Goal: Transaction & Acquisition: Obtain resource

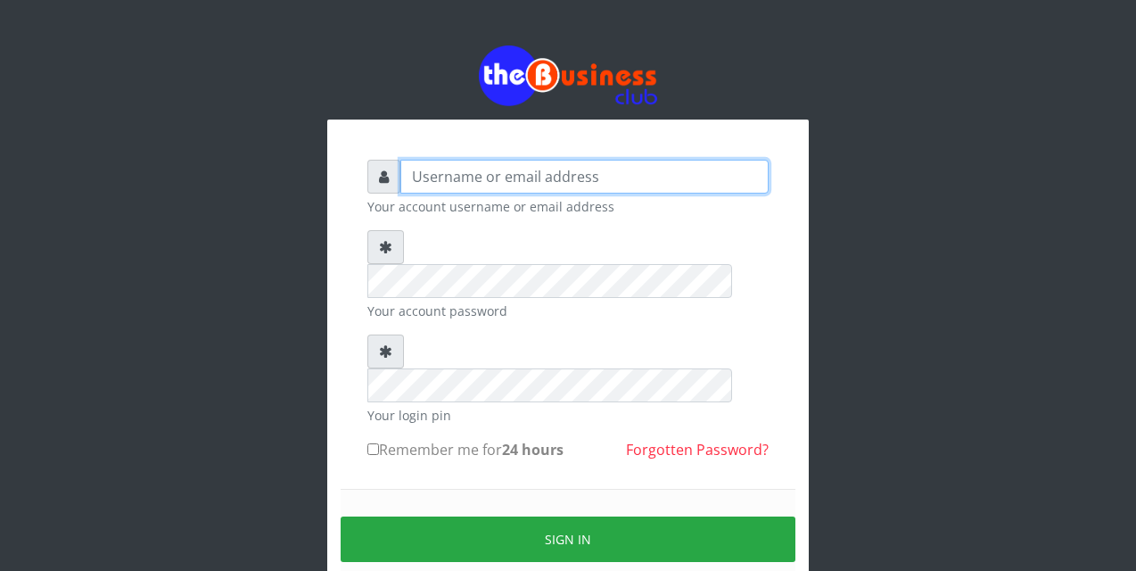
click at [412, 178] on input "text" at bounding box center [584, 177] width 368 height 34
type input "siesther"
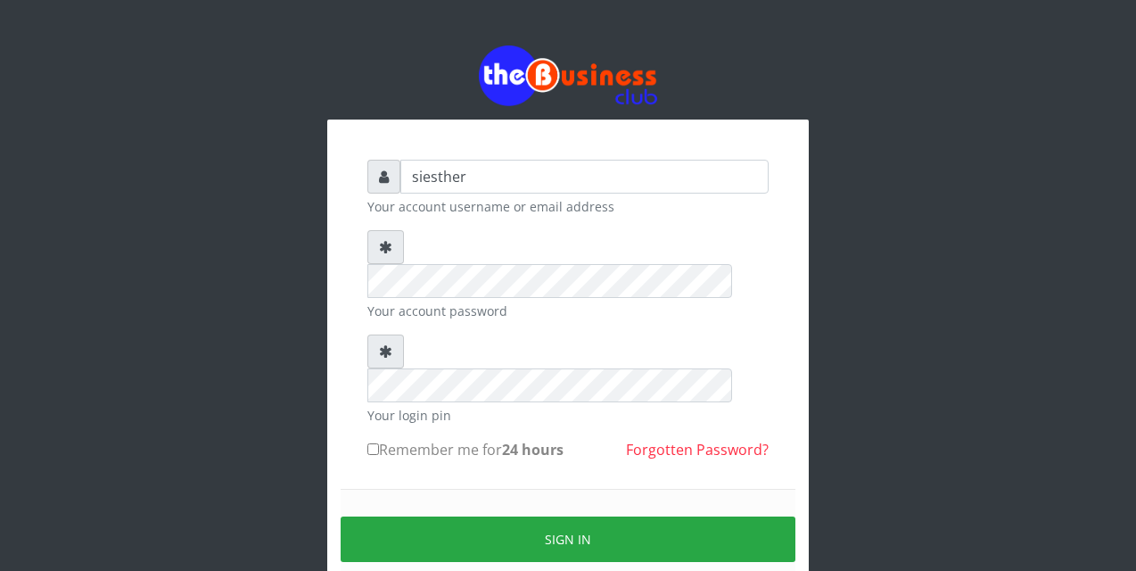
click at [440, 489] on div "Sign in" at bounding box center [568, 539] width 455 height 101
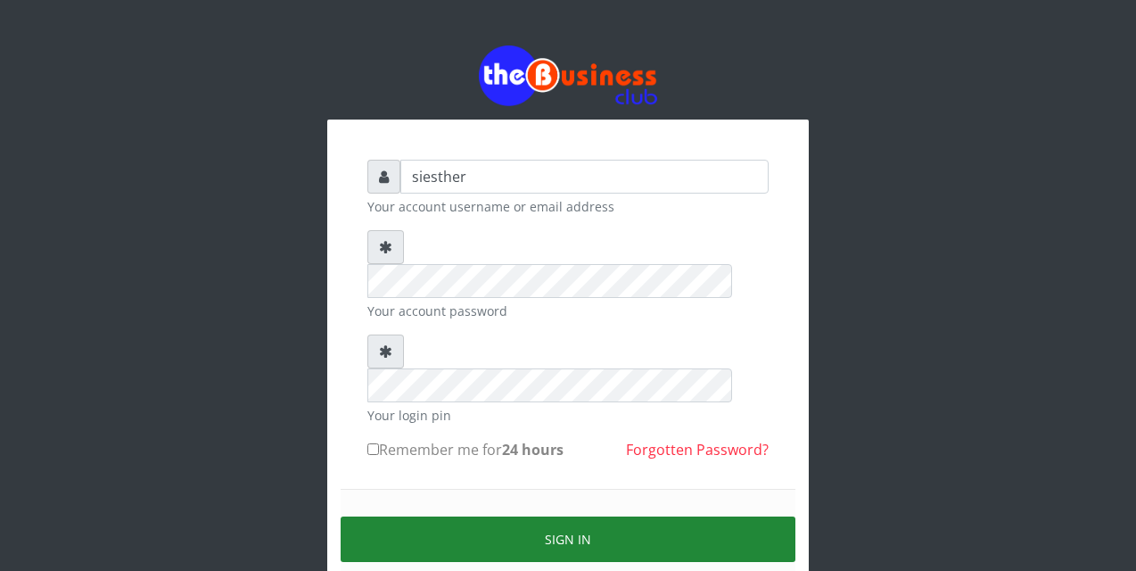
click at [551, 516] on button "Sign in" at bounding box center [568, 538] width 455 height 45
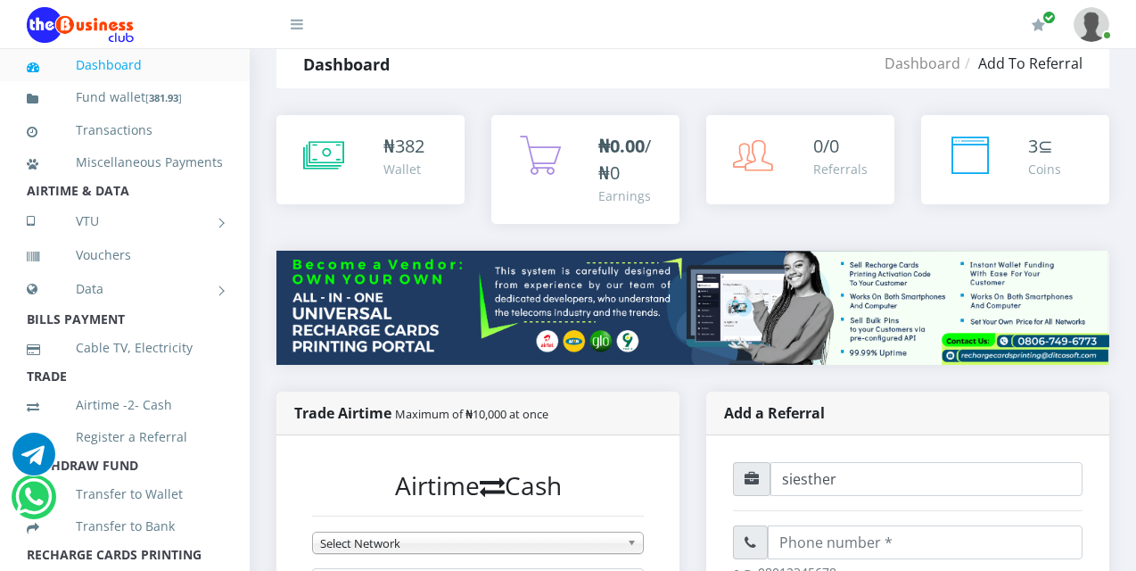
click at [215, 125] on li "Transactions" at bounding box center [125, 130] width 250 height 32
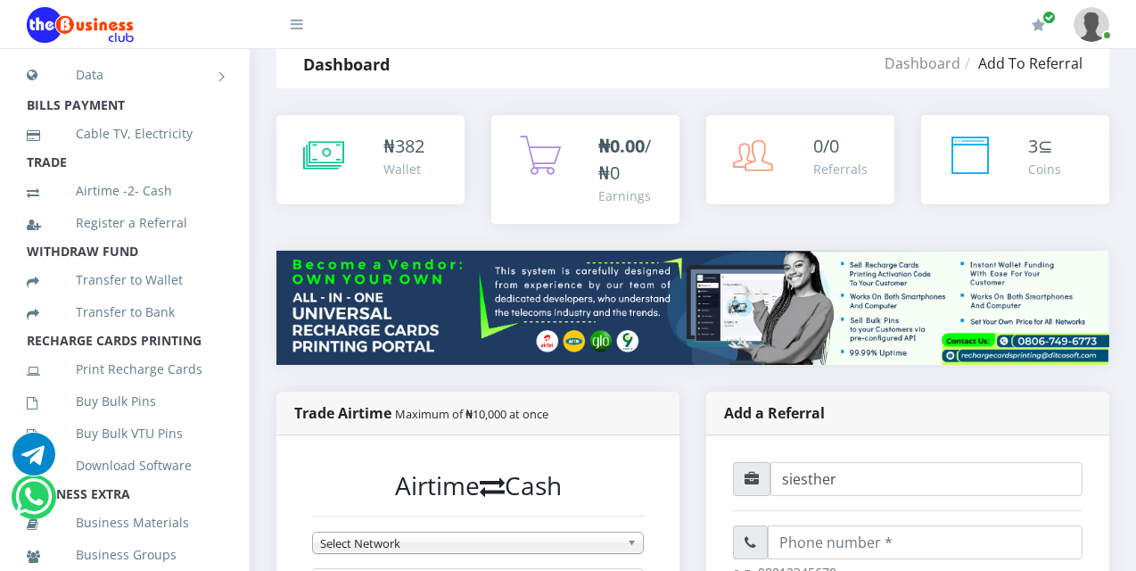
scroll to position [250, 0]
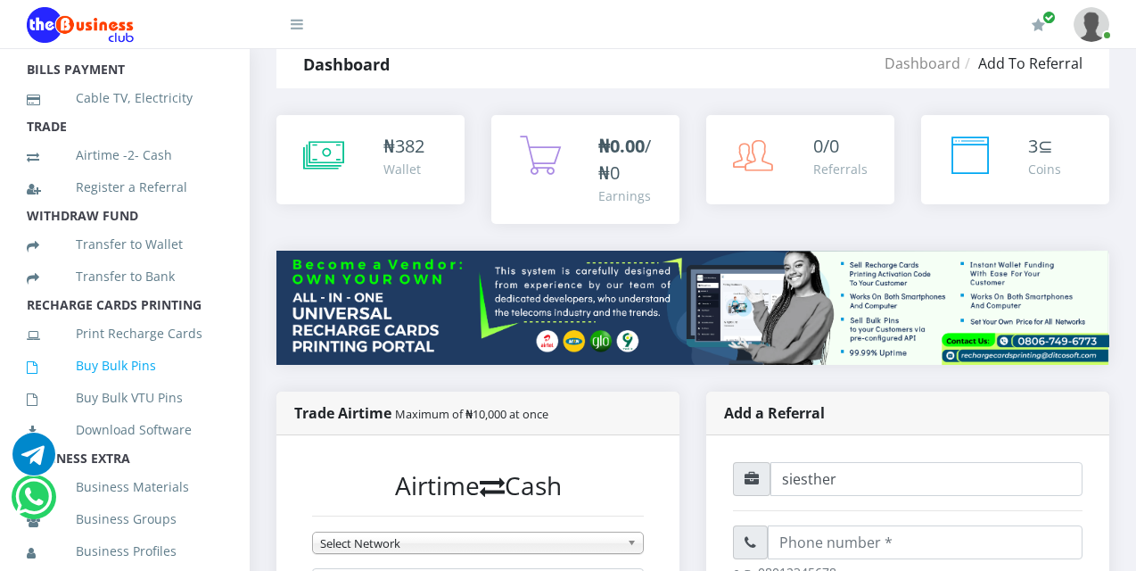
click at [121, 386] on link "Buy Bulk Pins" at bounding box center [125, 365] width 196 height 41
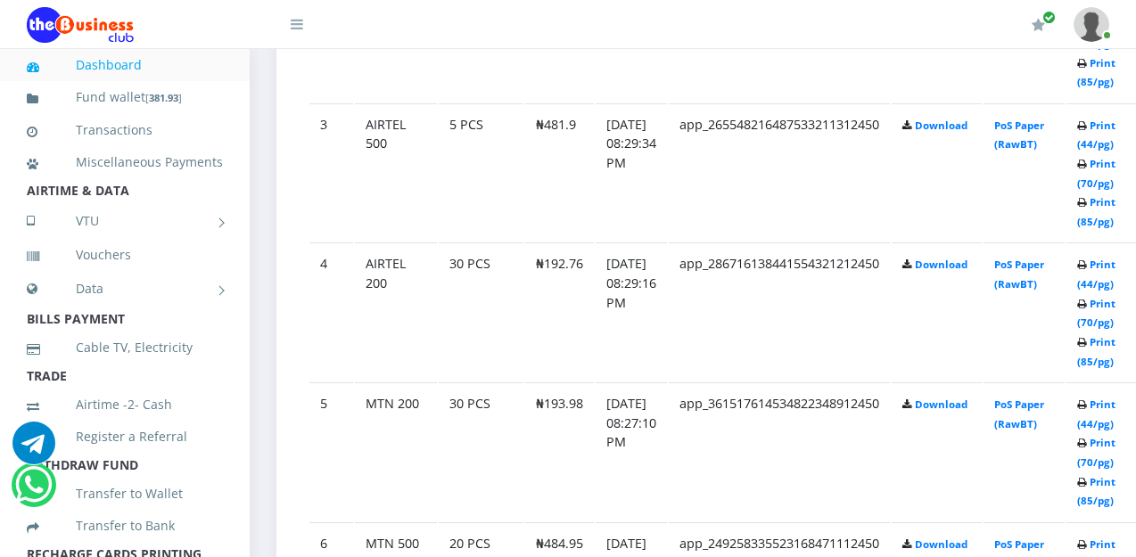
scroll to position [1320, 0]
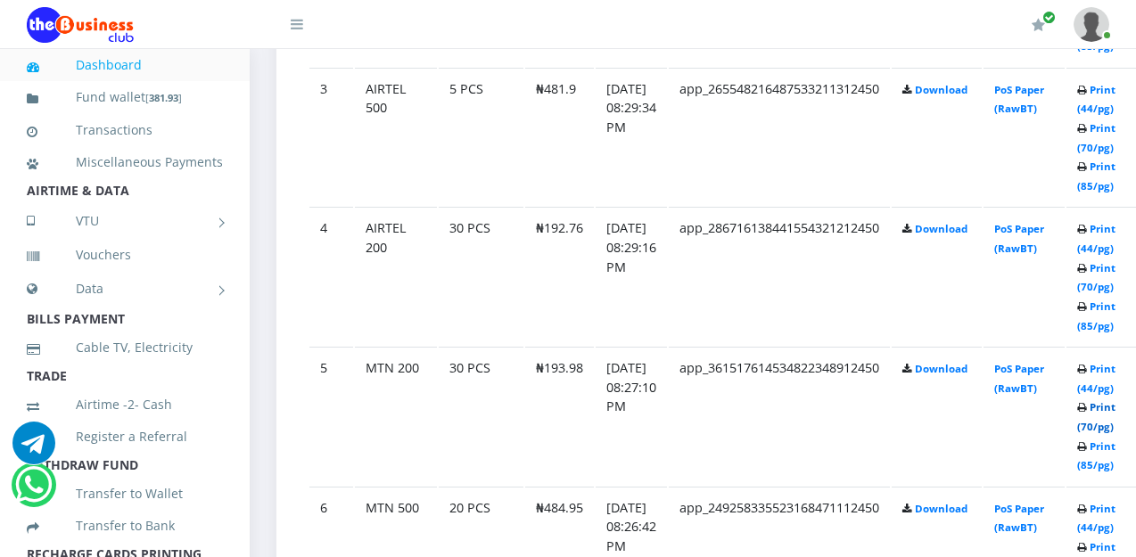
click at [1115, 417] on link "Print (70/pg)" at bounding box center [1096, 416] width 38 height 33
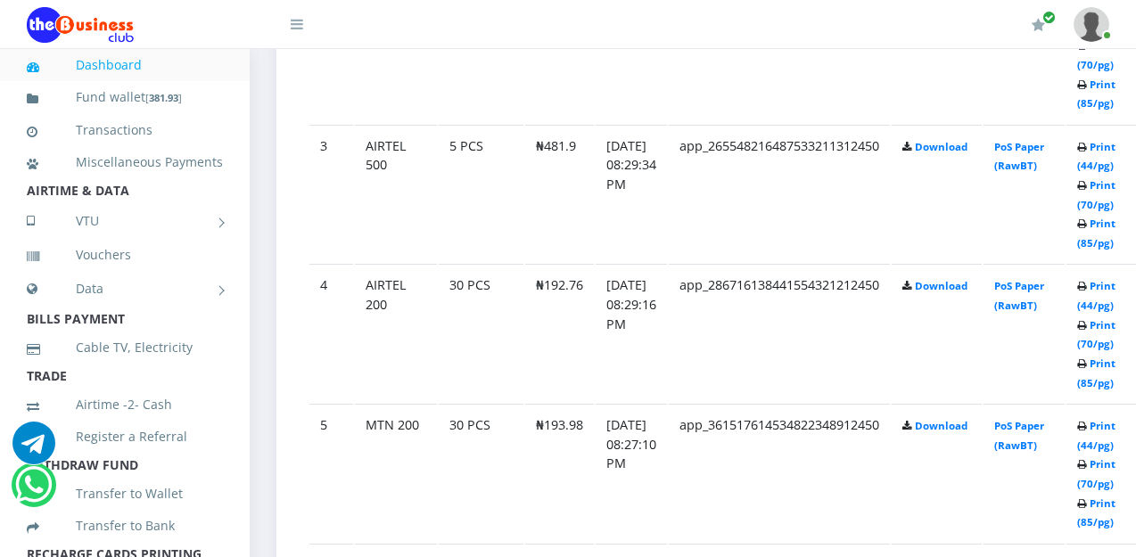
scroll to position [1320, 0]
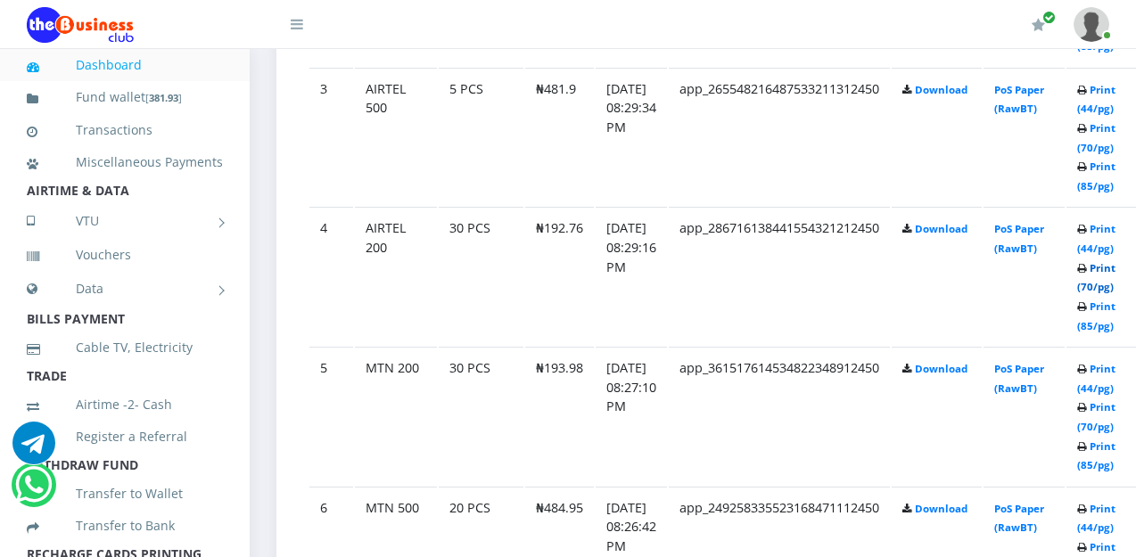
click at [1115, 270] on link "Print (70/pg)" at bounding box center [1096, 277] width 38 height 33
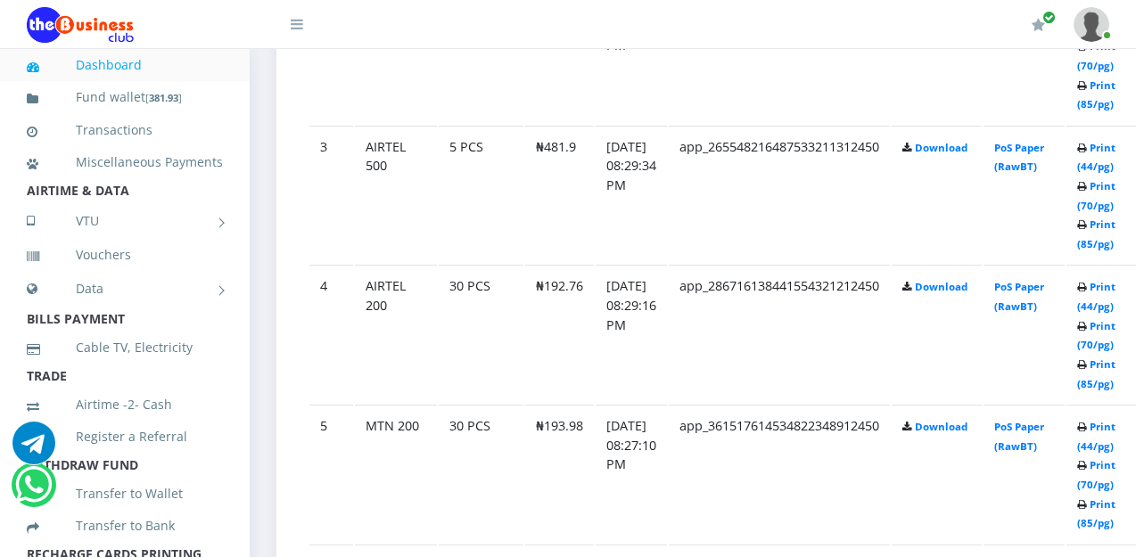
scroll to position [1320, 0]
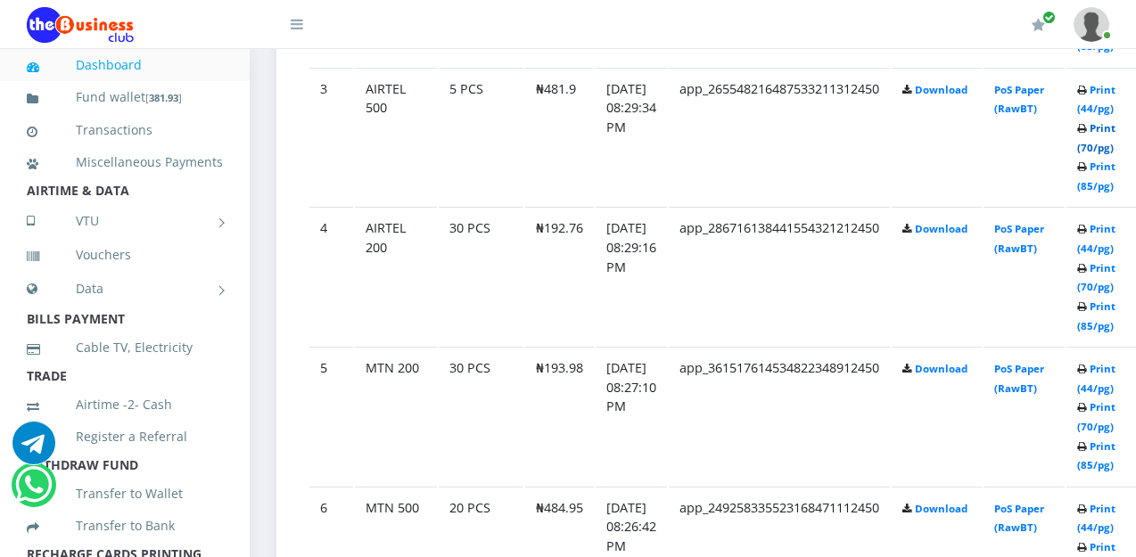
click at [1115, 132] on link "Print (70/pg)" at bounding box center [1096, 137] width 38 height 33
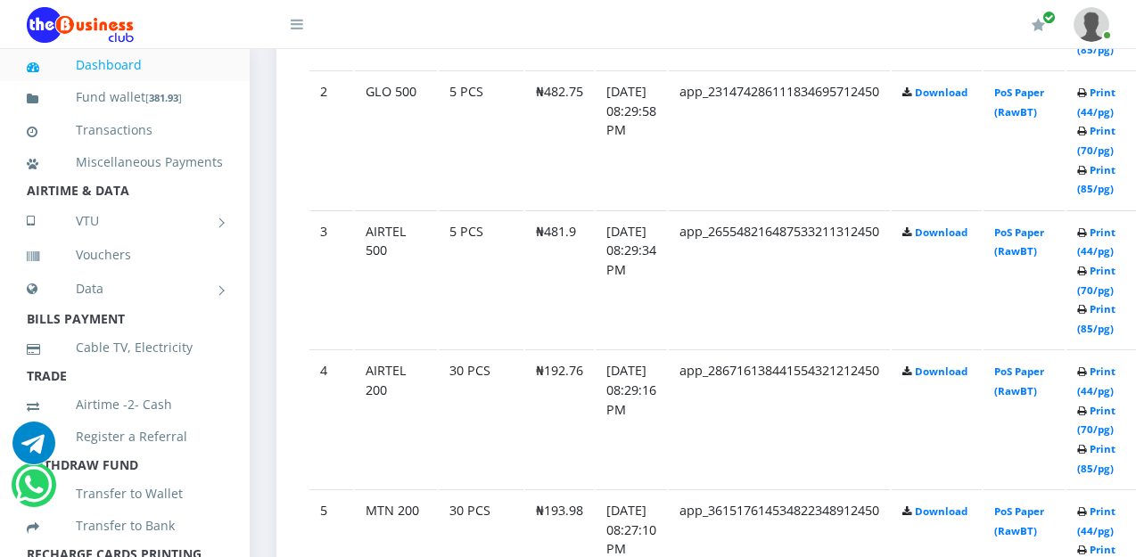
scroll to position [1141, 0]
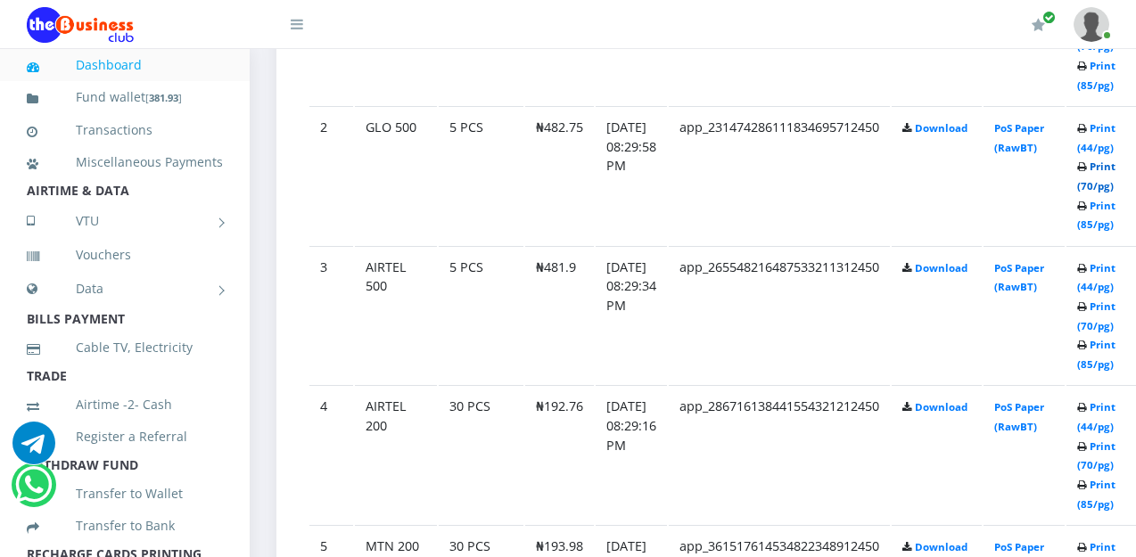
click at [1115, 169] on link "Print (70/pg)" at bounding box center [1096, 176] width 38 height 33
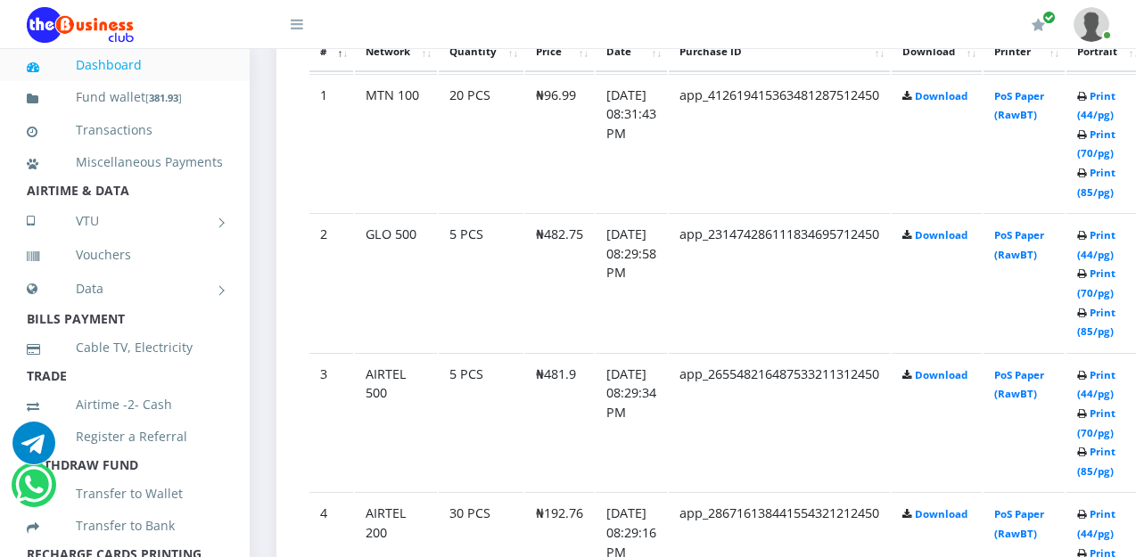
scroll to position [999, 0]
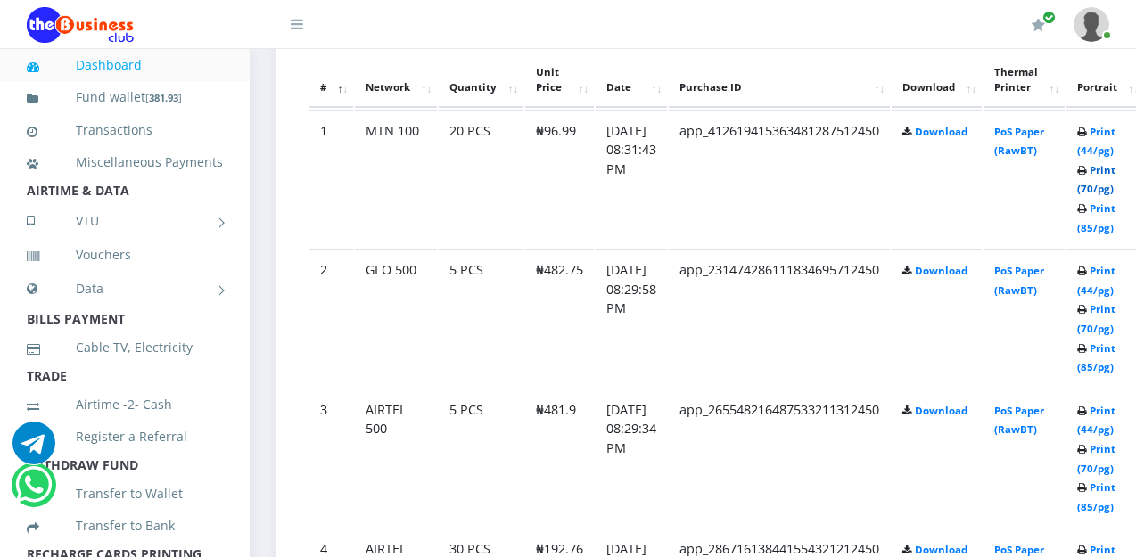
click at [1115, 170] on link "Print (70/pg)" at bounding box center [1096, 179] width 38 height 33
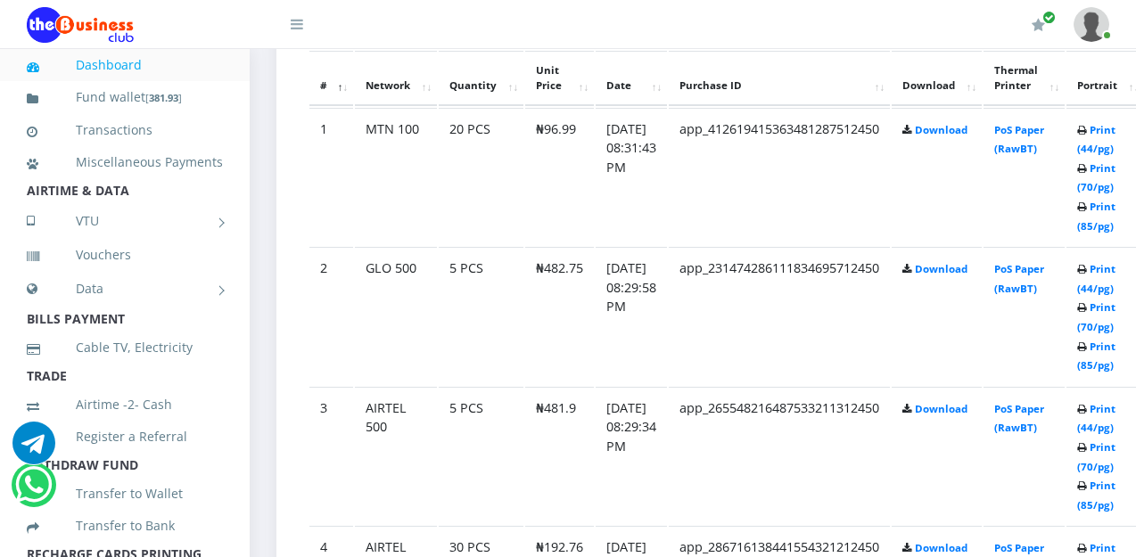
scroll to position [999, 0]
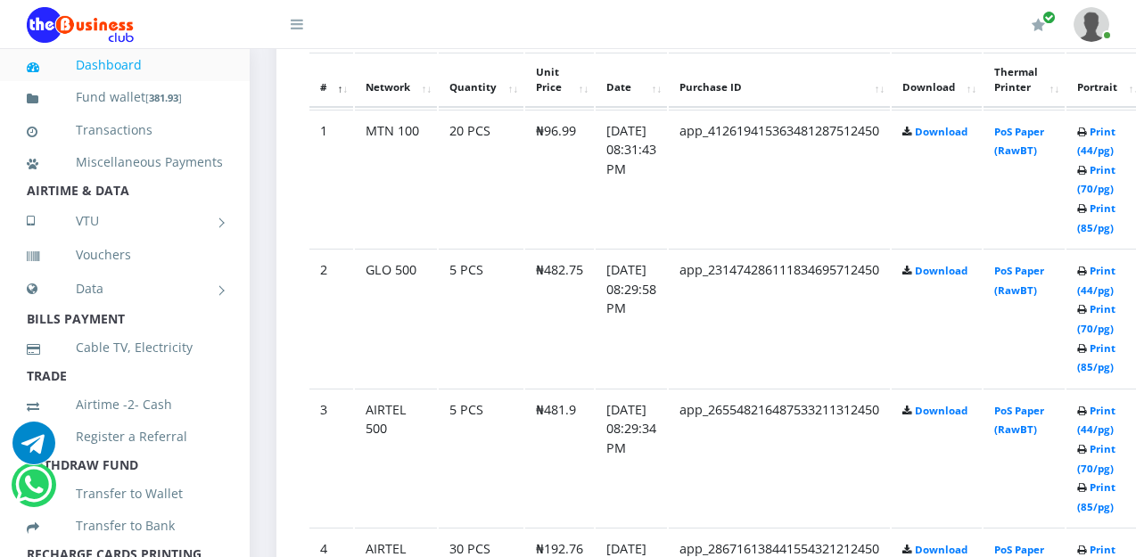
click at [1102, 37] on link at bounding box center [1092, 24] width 36 height 49
click at [1024, 128] on link "Logout" at bounding box center [1042, 124] width 116 height 29
